Goal: Information Seeking & Learning: Learn about a topic

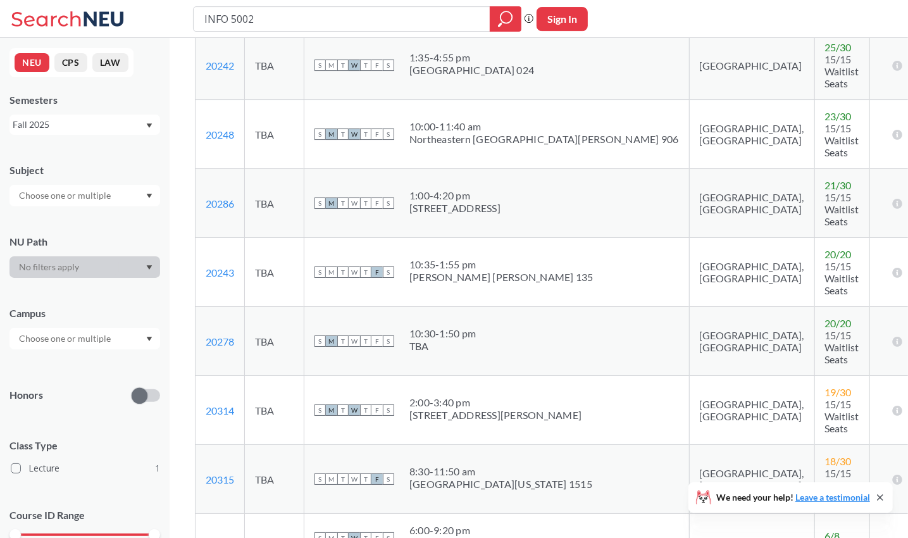
scroll to position [273, 0]
click at [261, 13] on input "INFO 5002" at bounding box center [342, 19] width 278 height 22
type input "cs 5100"
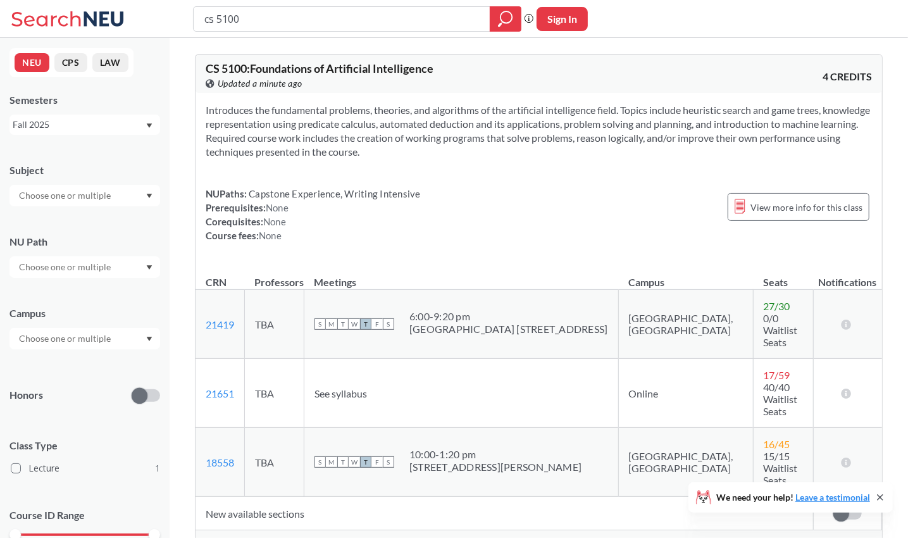
click at [277, 537] on span "Show all sections (7 more)" at bounding box center [257, 542] width 103 height 11
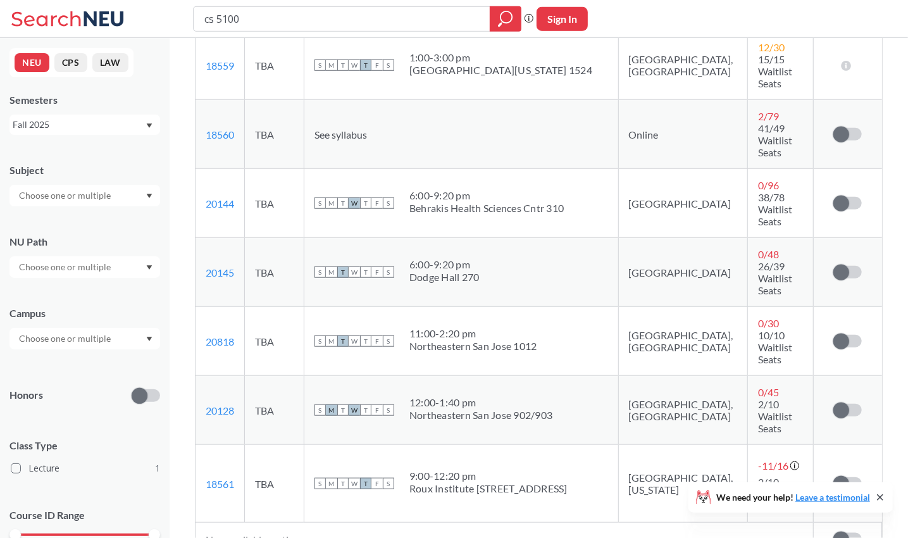
scroll to position [495, 0]
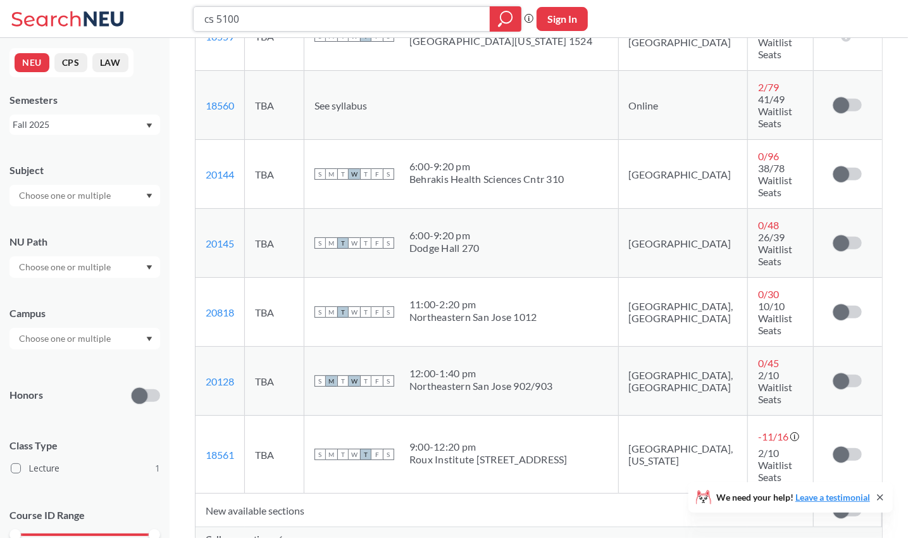
click at [334, 20] on input "cs 5100" at bounding box center [342, 19] width 278 height 22
type input "cs 5200"
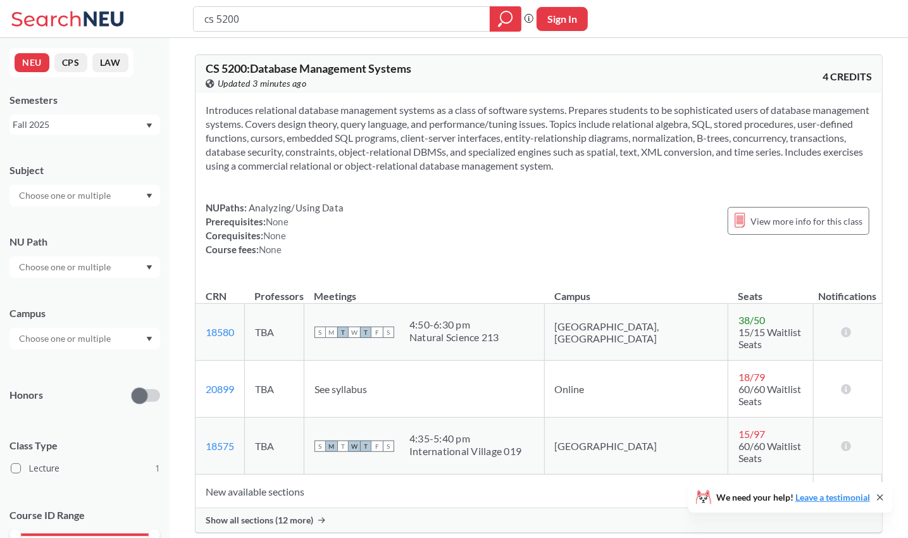
click at [298, 514] on span "Show all sections (12 more)" at bounding box center [260, 519] width 108 height 11
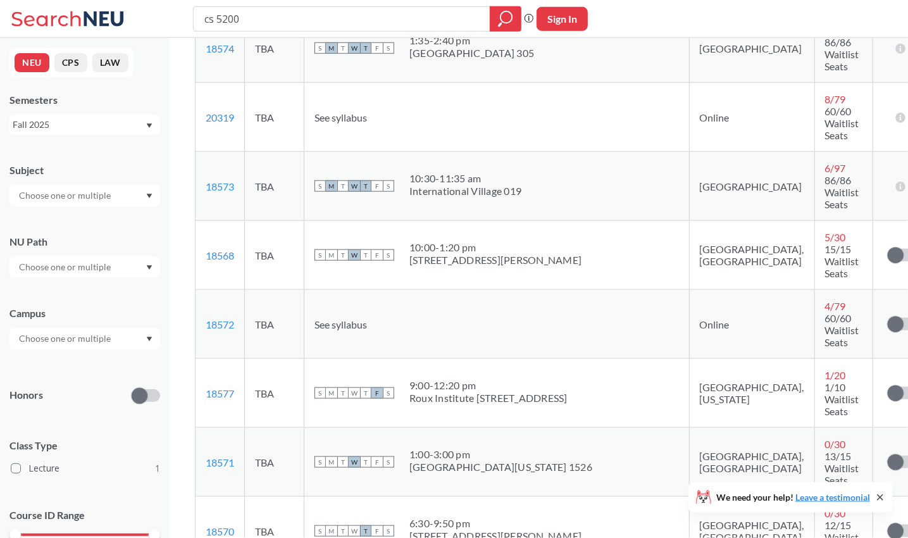
scroll to position [566, 0]
